Goal: Check status: Check status

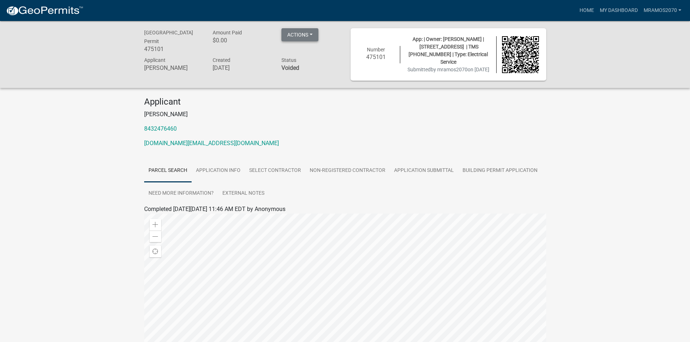
click at [309, 32] on button "Actions" at bounding box center [300, 34] width 37 height 13
click at [420, 169] on link "Application Submittal" at bounding box center [424, 170] width 68 height 23
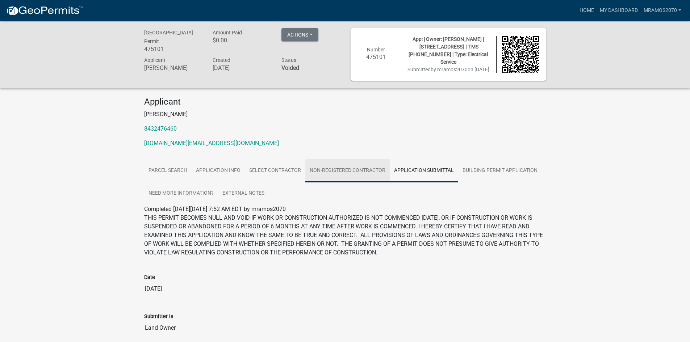
click at [364, 169] on link "Non-Registered Contractor" at bounding box center [347, 170] width 84 height 23
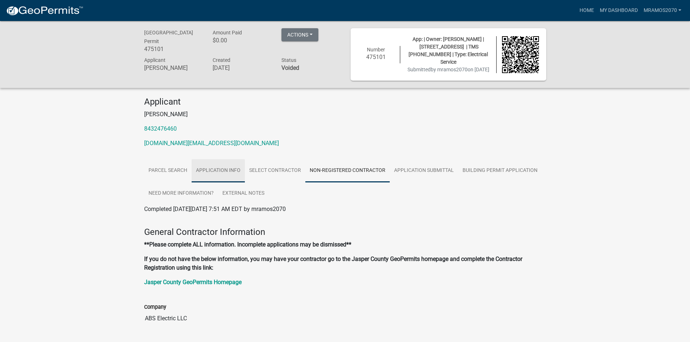
click at [215, 165] on link "Application Info" at bounding box center [218, 170] width 53 height 23
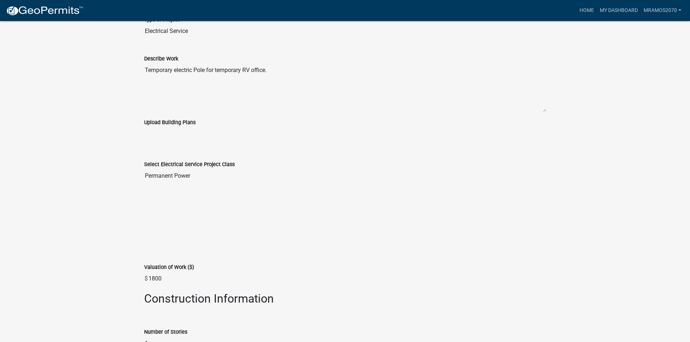
scroll to position [1015, 0]
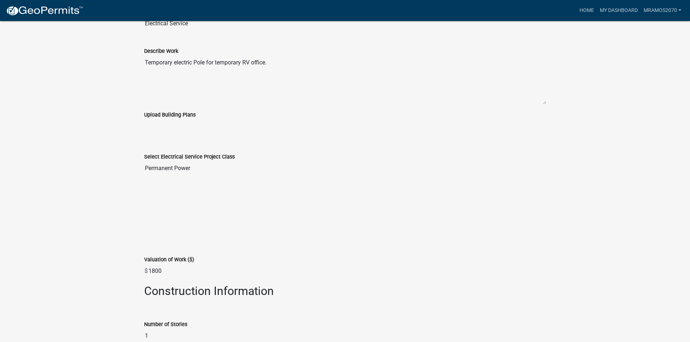
click at [272, 64] on textarea "Temporary electric Pole for temporary RV office." at bounding box center [345, 79] width 402 height 49
click at [226, 196] on div at bounding box center [345, 196] width 413 height 6
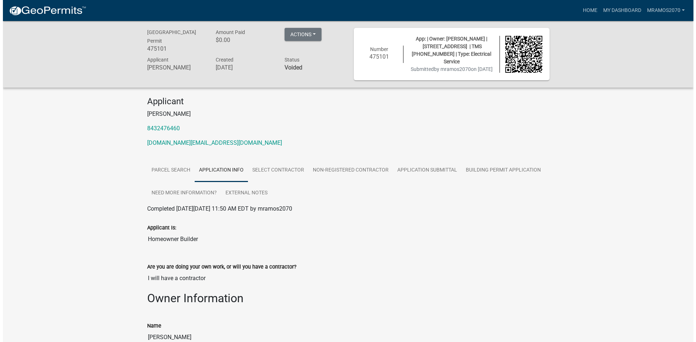
scroll to position [0, 0]
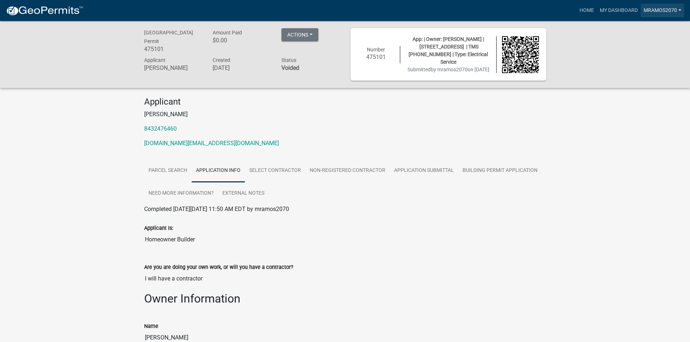
click at [664, 10] on link "mramos2070" at bounding box center [662, 11] width 43 height 14
click at [642, 53] on link "Logout" at bounding box center [656, 53] width 58 height 17
